Goal: Communication & Community: Answer question/provide support

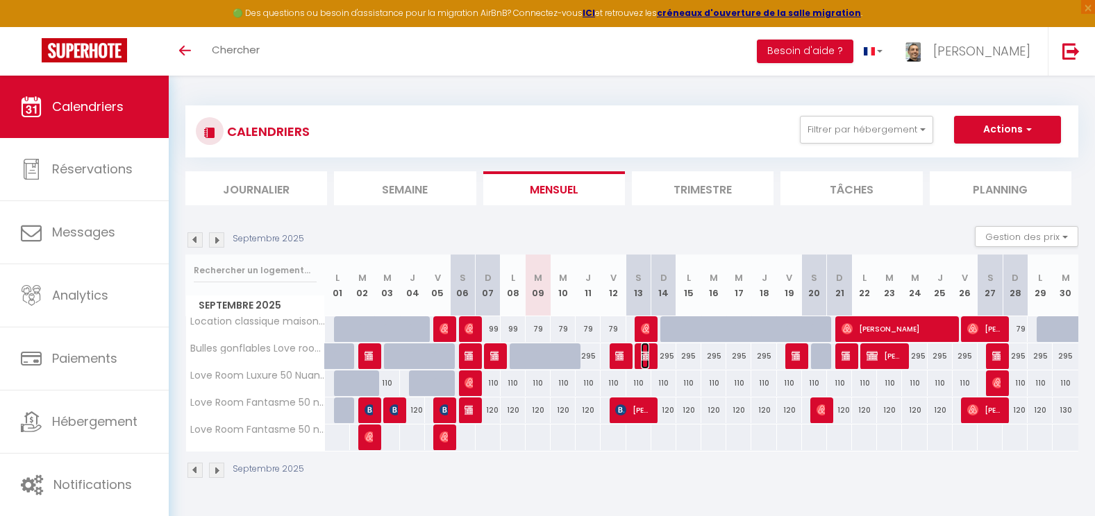
click at [644, 352] on img at bounding box center [646, 356] width 11 height 11
select select "OK"
select select "KO"
select select "1"
select select "0"
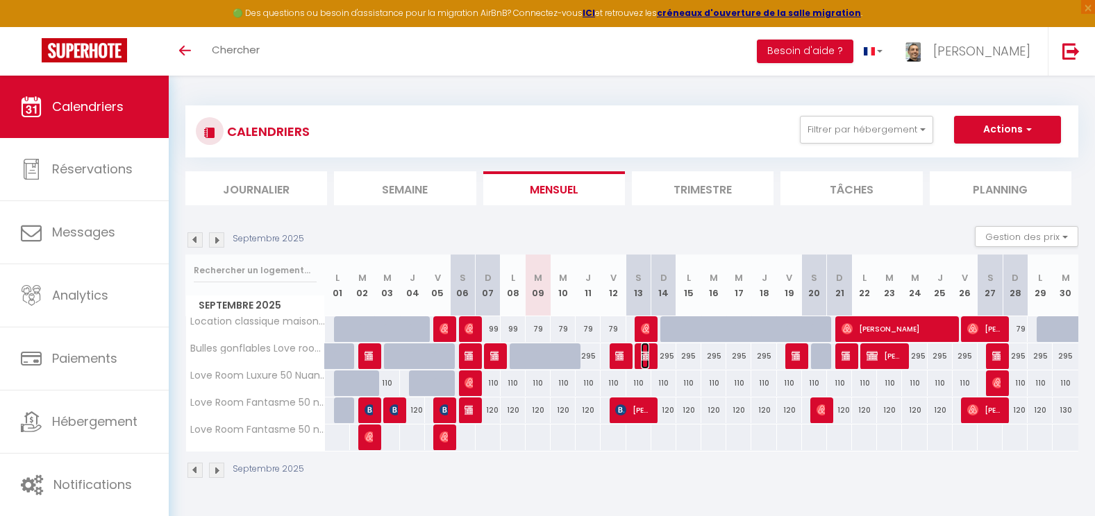
select select "1"
select select
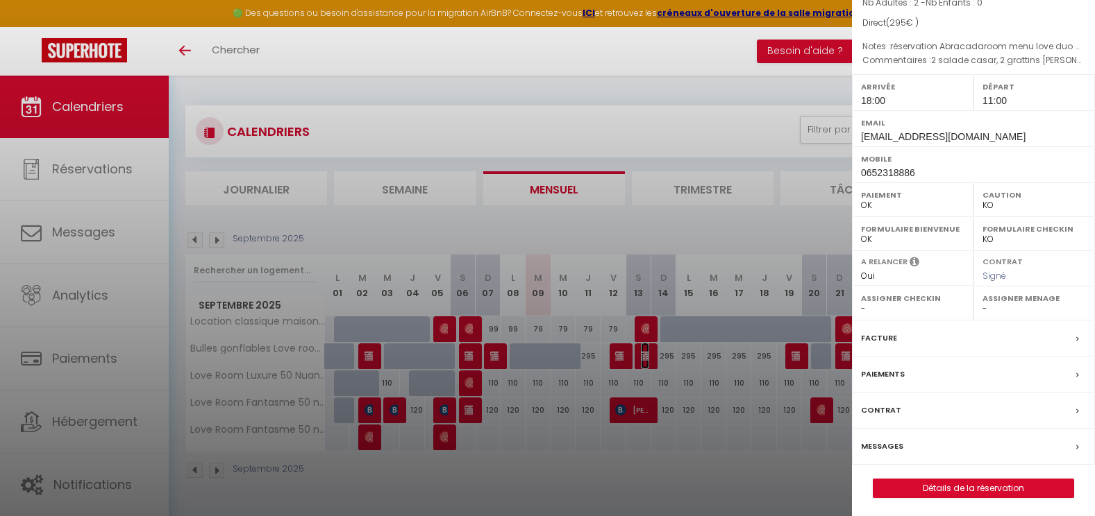
scroll to position [144, 0]
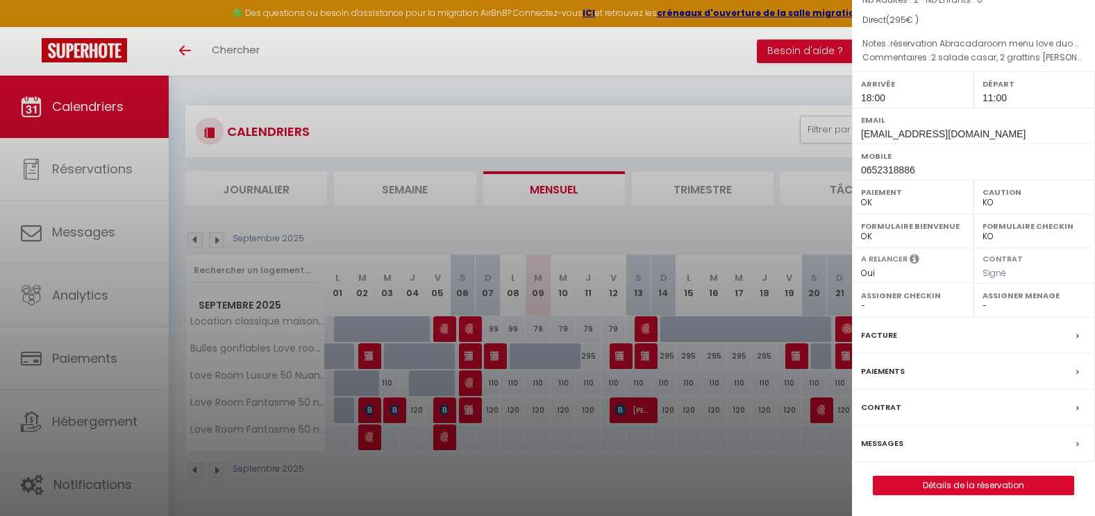
click at [889, 442] on label "Messages" at bounding box center [882, 444] width 42 height 15
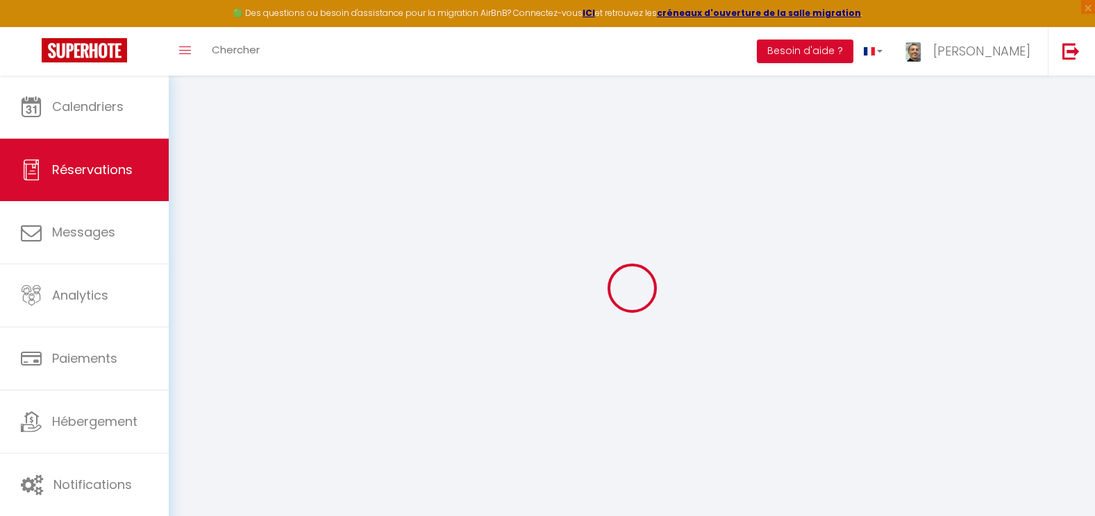
select select
checkbox input "false"
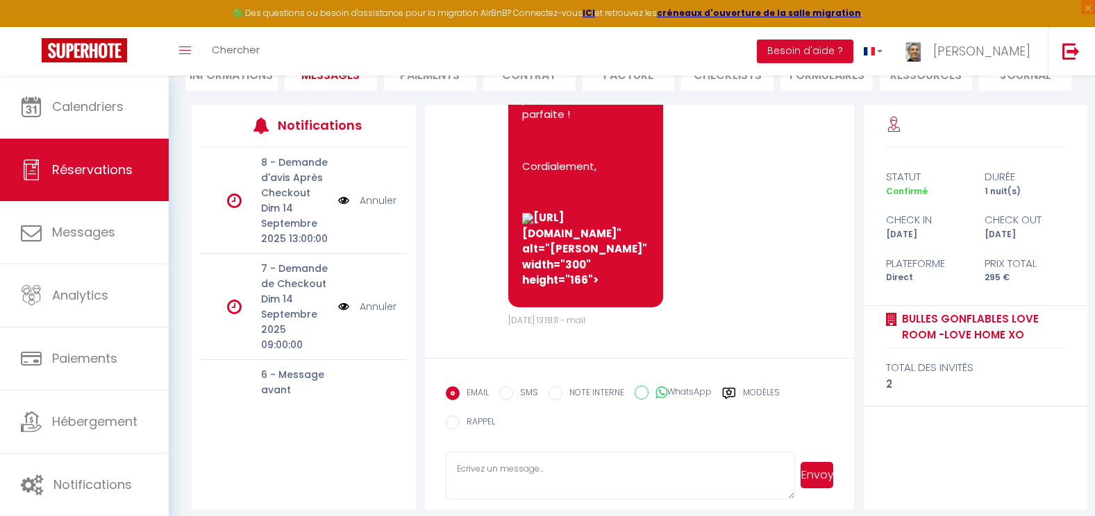
scroll to position [162, 0]
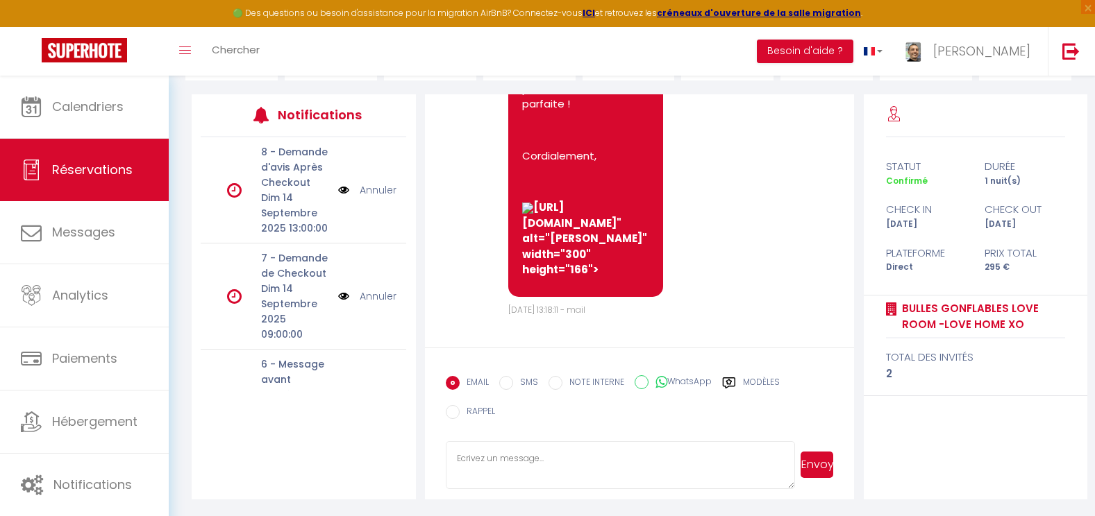
click at [521, 382] on label "SMS" at bounding box center [525, 383] width 25 height 15
click at [513, 382] on input "SMS" at bounding box center [506, 383] width 14 height 14
radio input "true"
radio input "false"
click at [497, 453] on textarea at bounding box center [620, 465] width 349 height 49
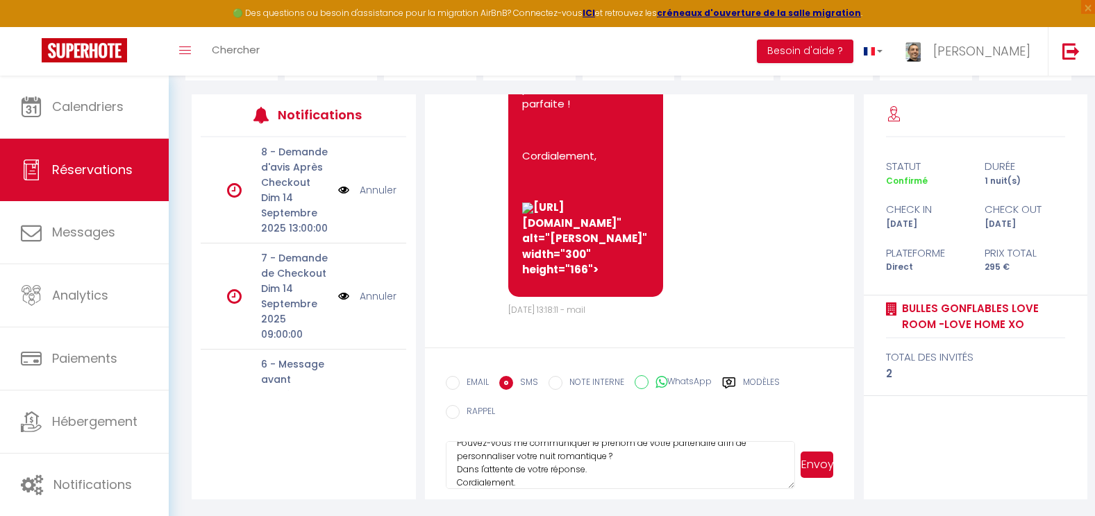
scroll to position [41, 0]
type textarea "Bonsoir [PERSON_NAME], Pouvez-vous me communiquer le prénom de votre partenaire…"
click at [816, 465] on button "Envoyer" at bounding box center [816, 465] width 33 height 26
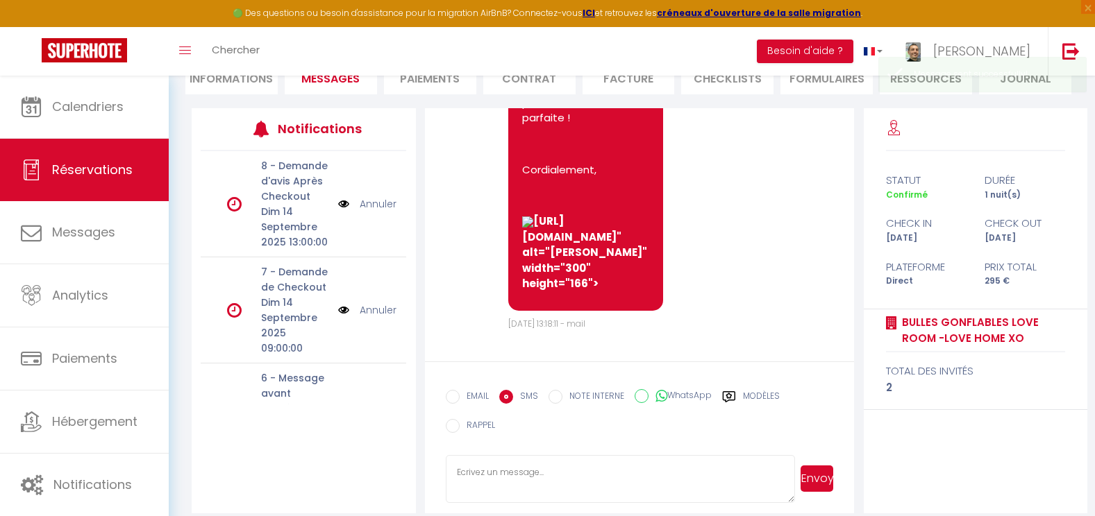
scroll to position [0, 0]
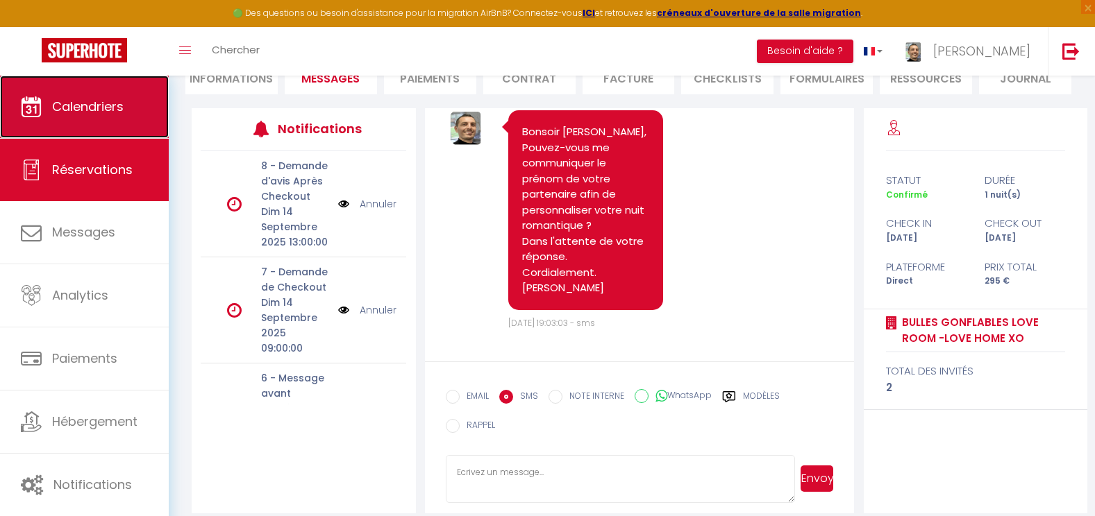
click at [129, 119] on link "Calendriers" at bounding box center [84, 107] width 169 height 62
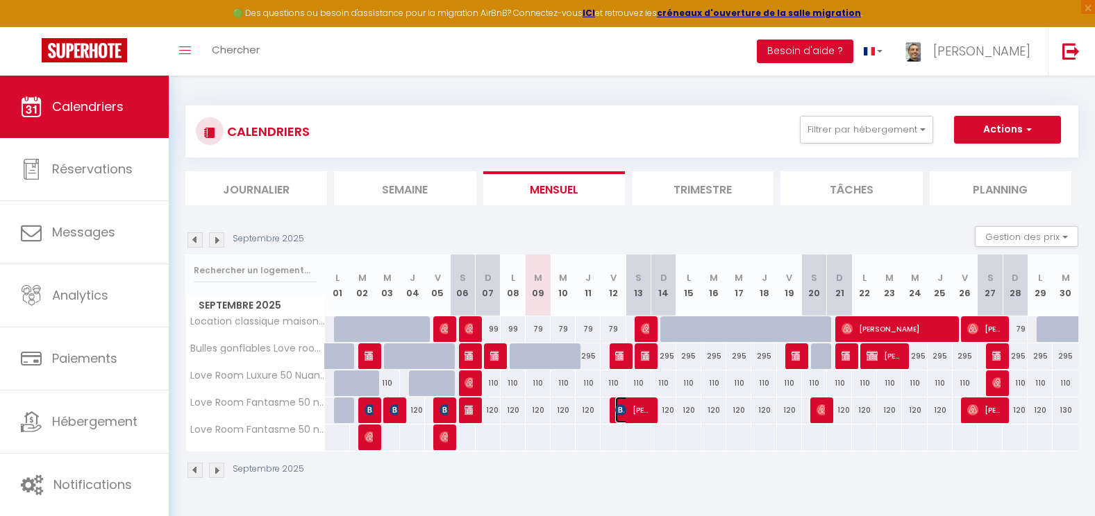
click at [635, 410] on span "[PERSON_NAME]" at bounding box center [631, 410] width 33 height 26
select select "OK"
select select "KO"
select select "0"
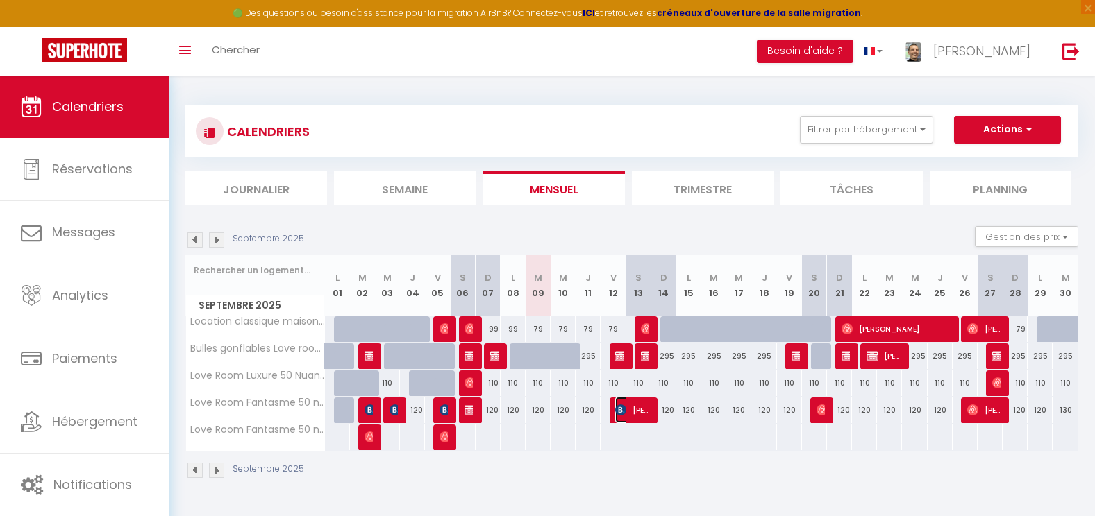
select select "1"
select select
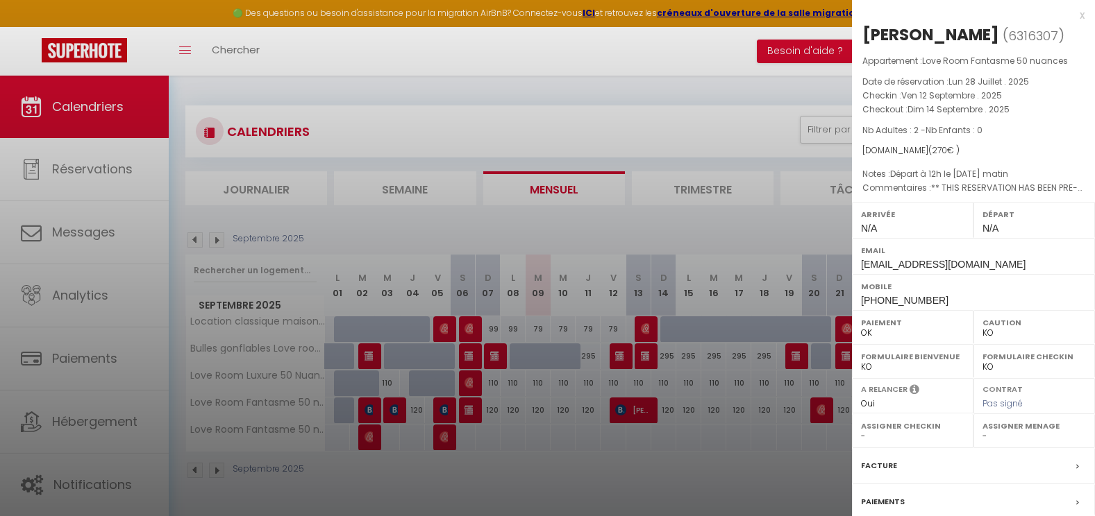
click at [1009, 428] on label "Assigner Menage" at bounding box center [1033, 426] width 103 height 14
click at [1008, 432] on label "Assigner Menage" at bounding box center [1033, 426] width 103 height 14
click at [1023, 430] on label "Assigner Menage" at bounding box center [1033, 426] width 103 height 14
click at [1040, 428] on label "Assigner Menage" at bounding box center [1033, 426] width 103 height 14
click at [752, 474] on div at bounding box center [547, 258] width 1095 height 516
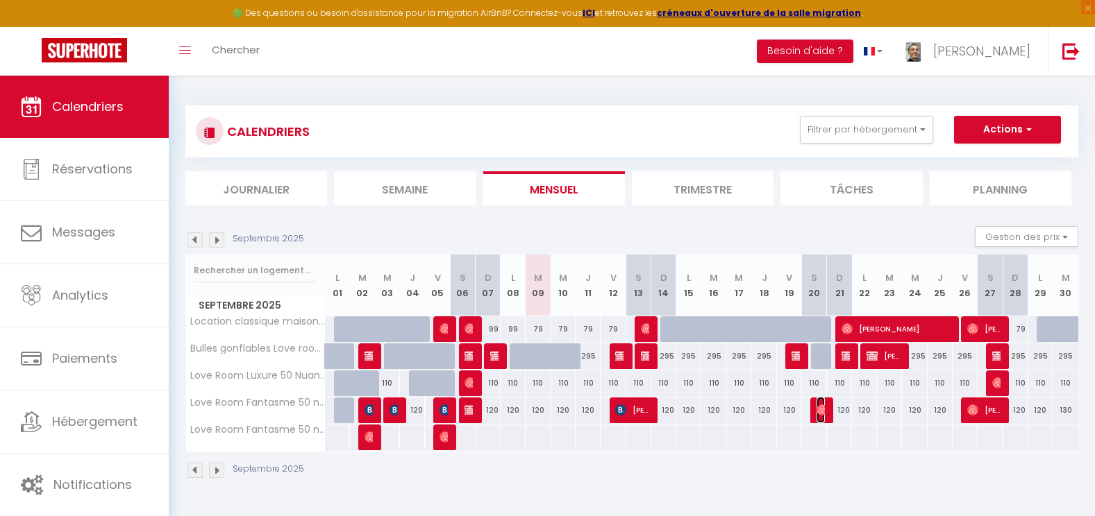
click at [823, 411] on img at bounding box center [821, 410] width 11 height 11
select select "OK"
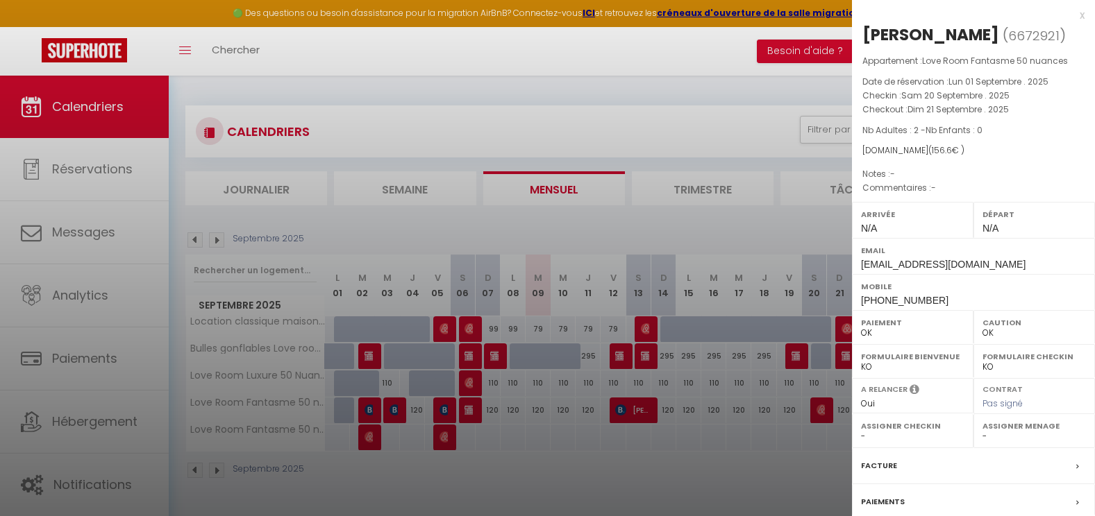
click at [762, 464] on div at bounding box center [547, 258] width 1095 height 516
